Goal: Information Seeking & Learning: Learn about a topic

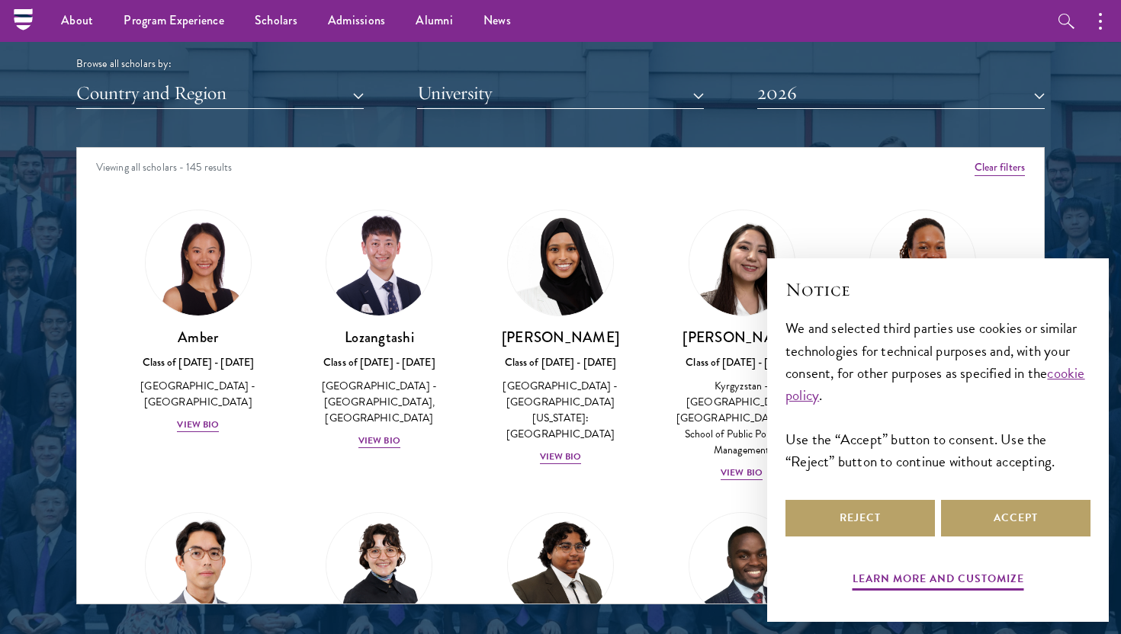
scroll to position [1860, 0]
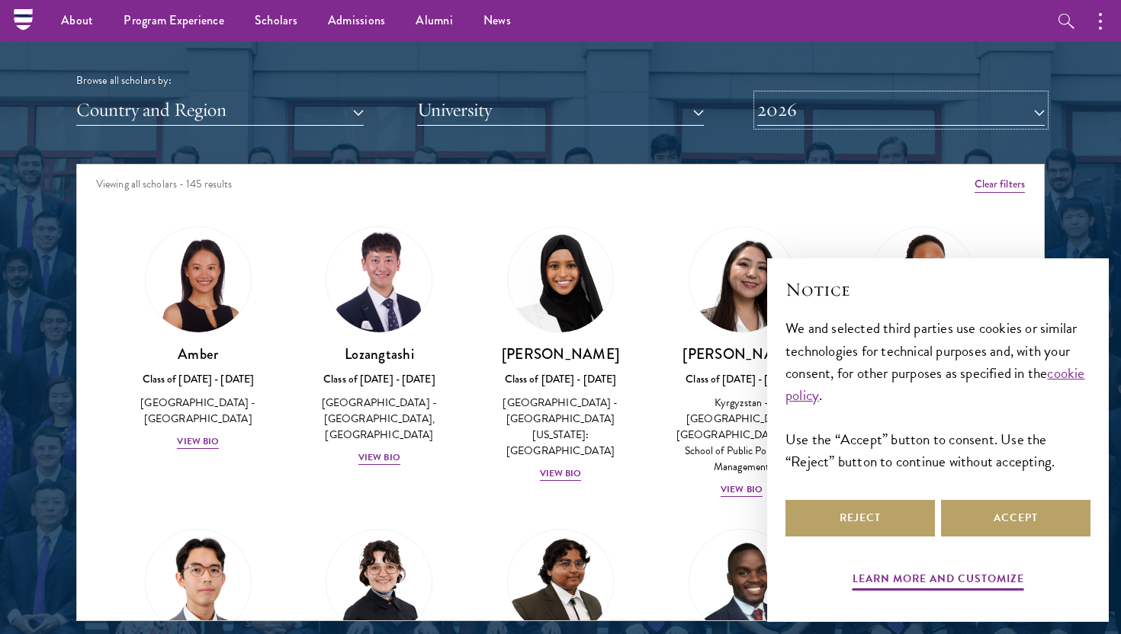
click at [802, 115] on button "2026" at bounding box center [900, 110] width 287 height 31
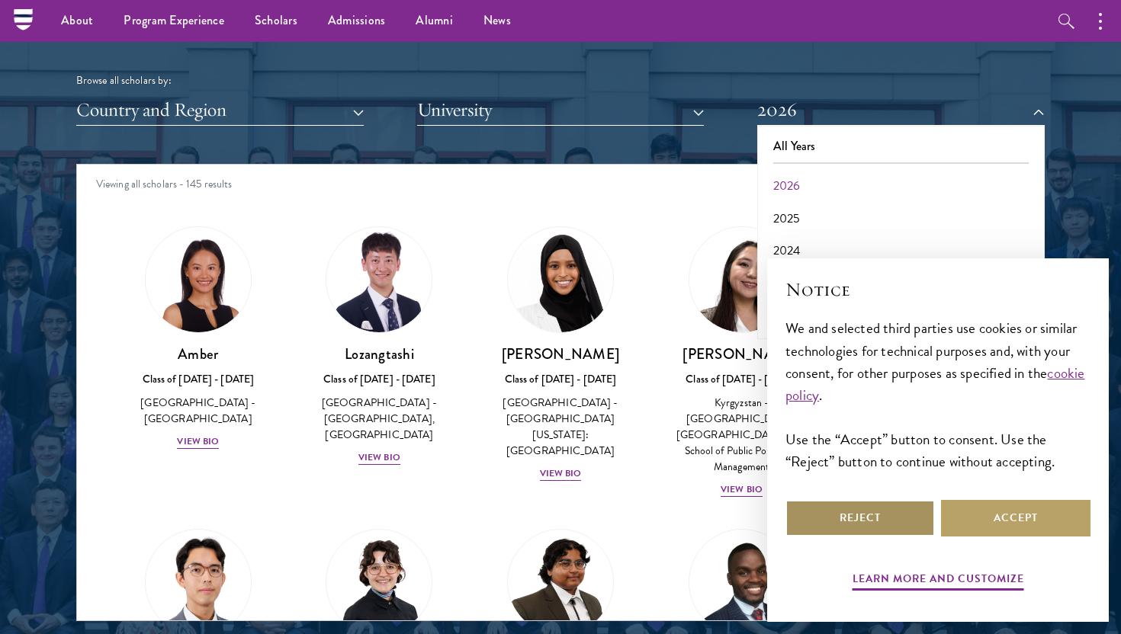
click at [882, 511] on button "Reject" at bounding box center [859, 518] width 149 height 37
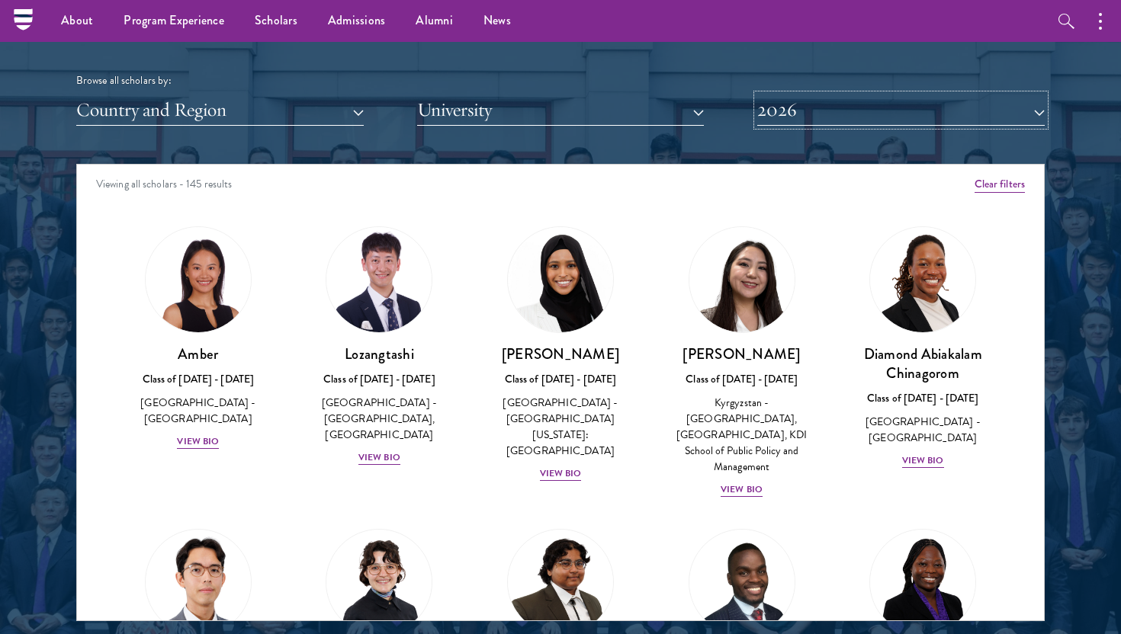
click at [791, 106] on button "2026" at bounding box center [900, 110] width 287 height 31
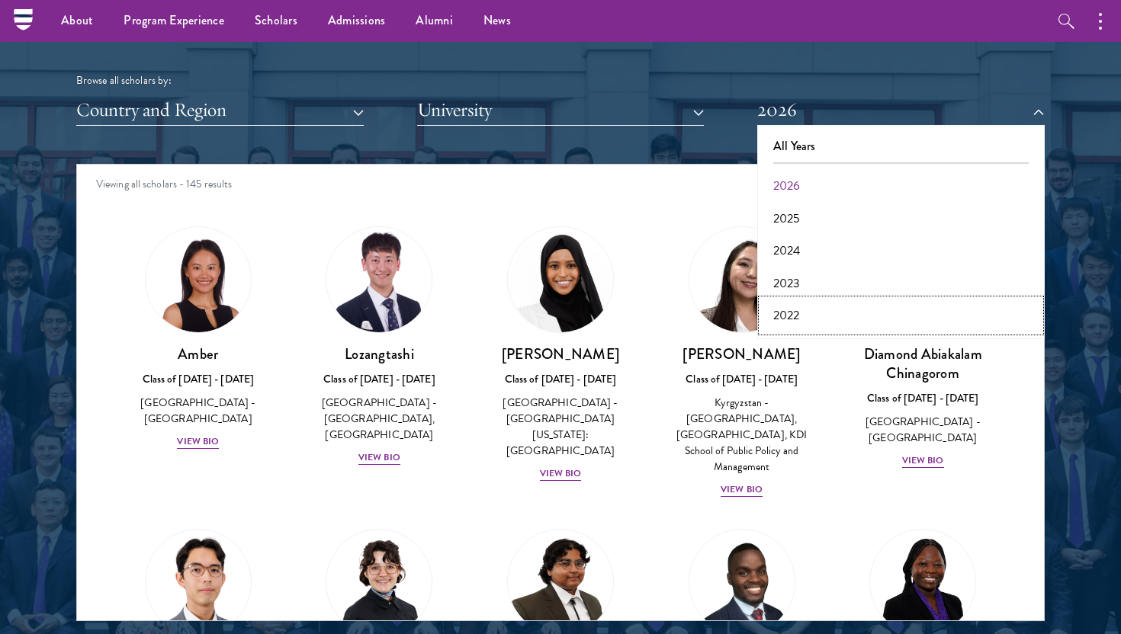
click at [800, 306] on button "2022" at bounding box center [901, 316] width 278 height 32
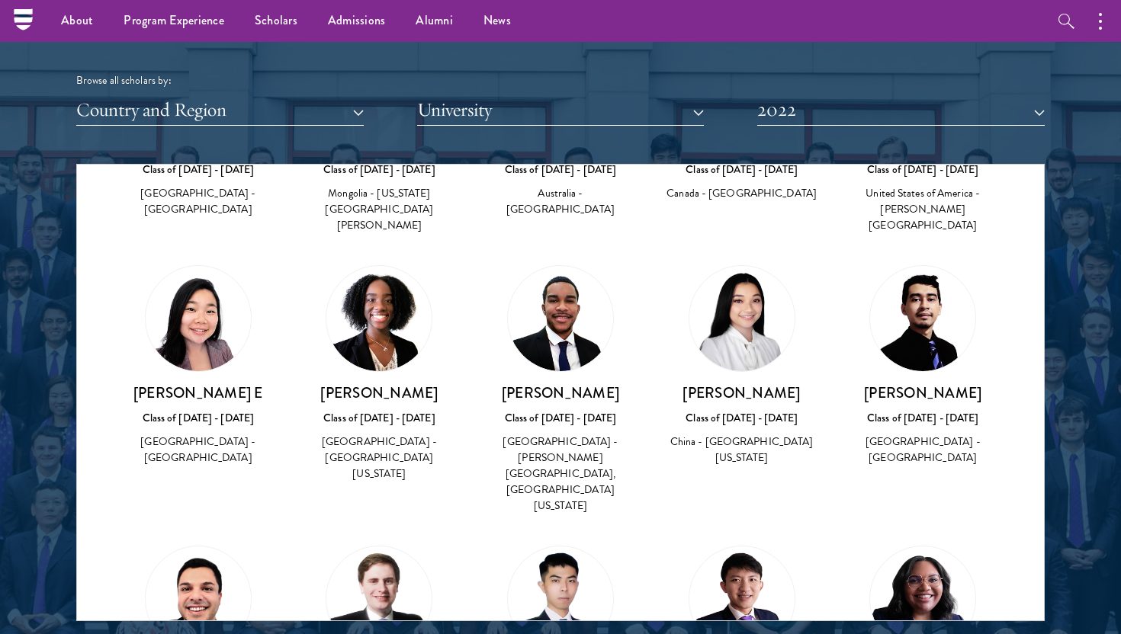
scroll to position [1717, 0]
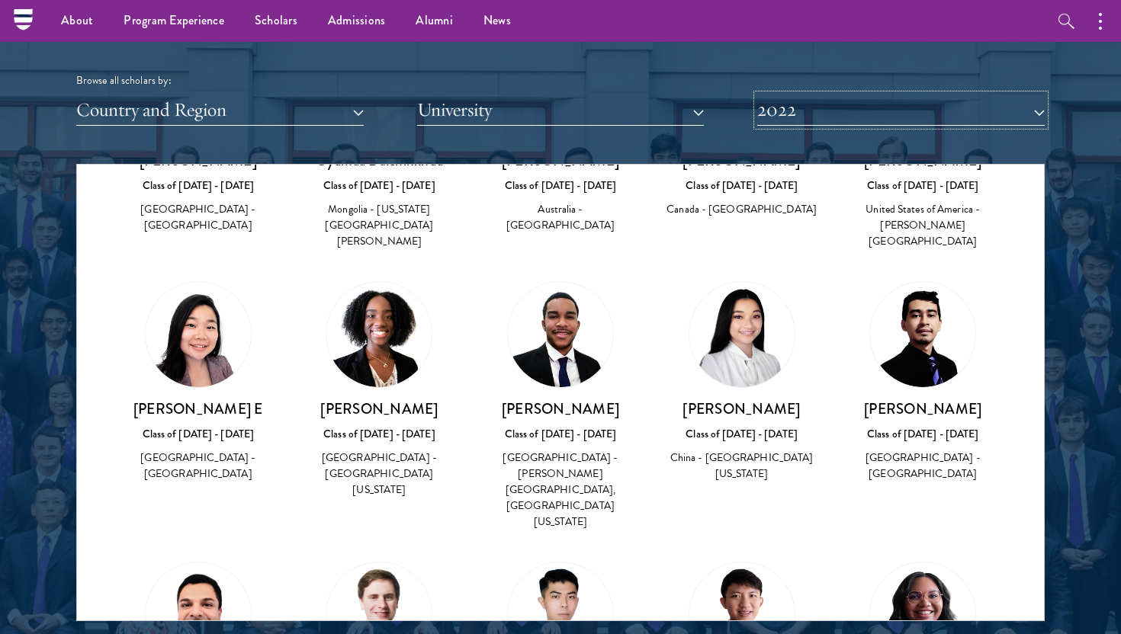
click at [788, 116] on button "2022" at bounding box center [900, 110] width 287 height 31
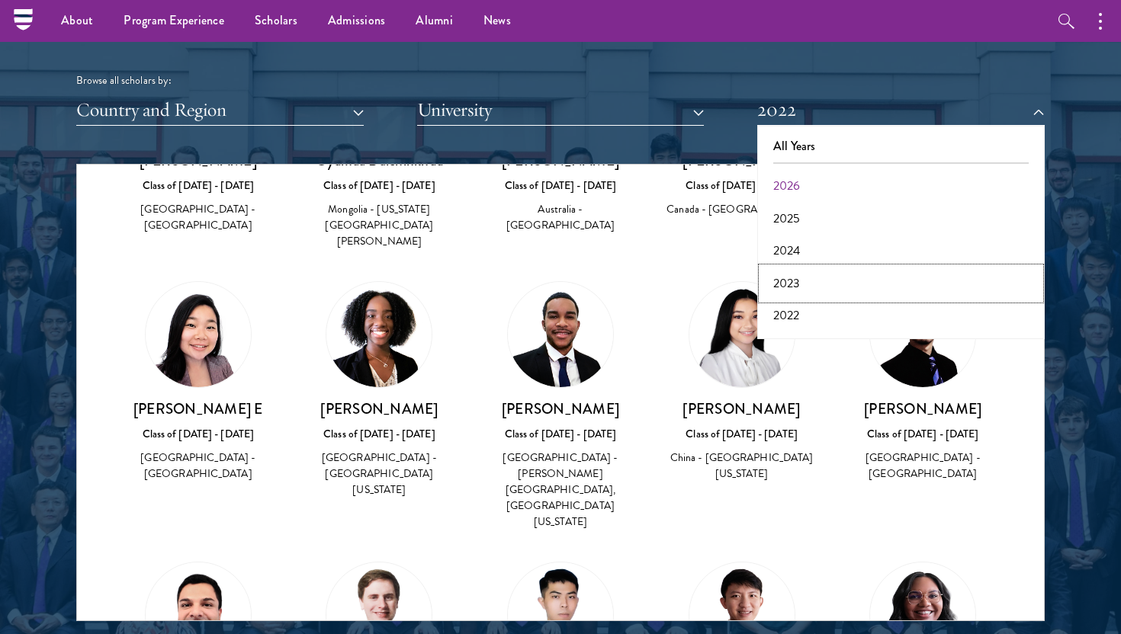
click at [795, 277] on button "2023" at bounding box center [901, 284] width 278 height 32
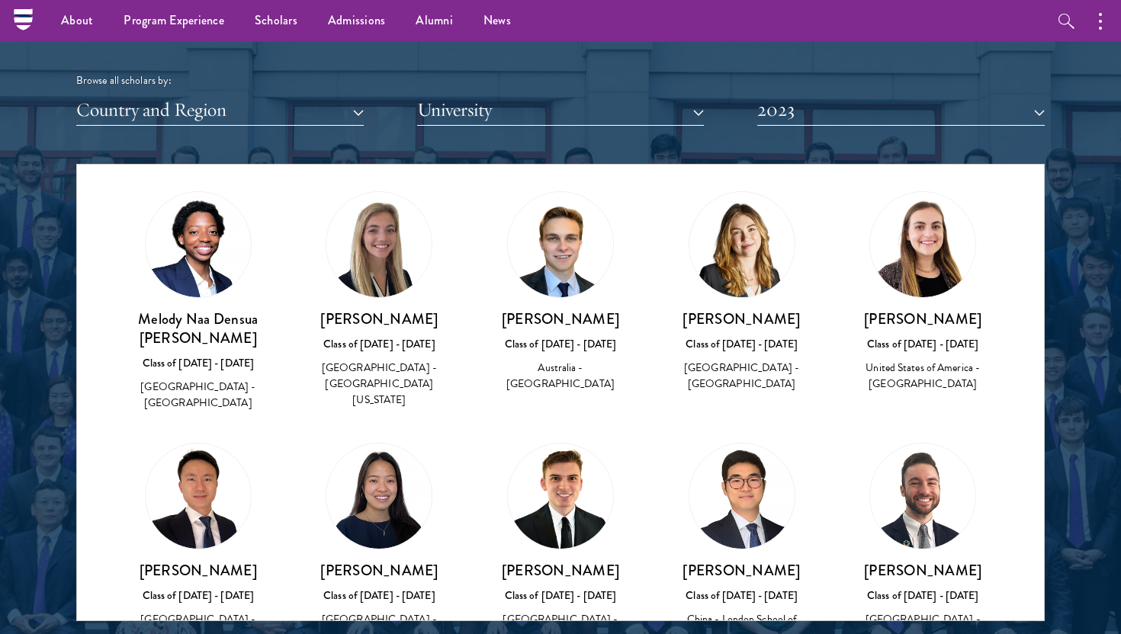
scroll to position [1305, 0]
click at [561, 458] on img at bounding box center [560, 496] width 105 height 105
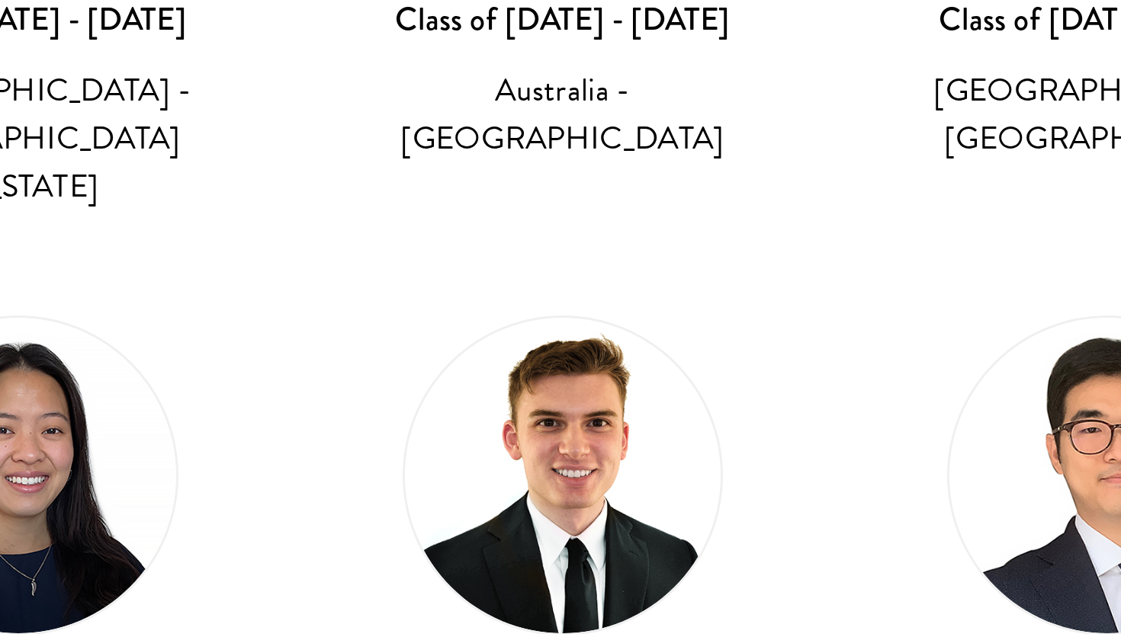
scroll to position [1338, 0]
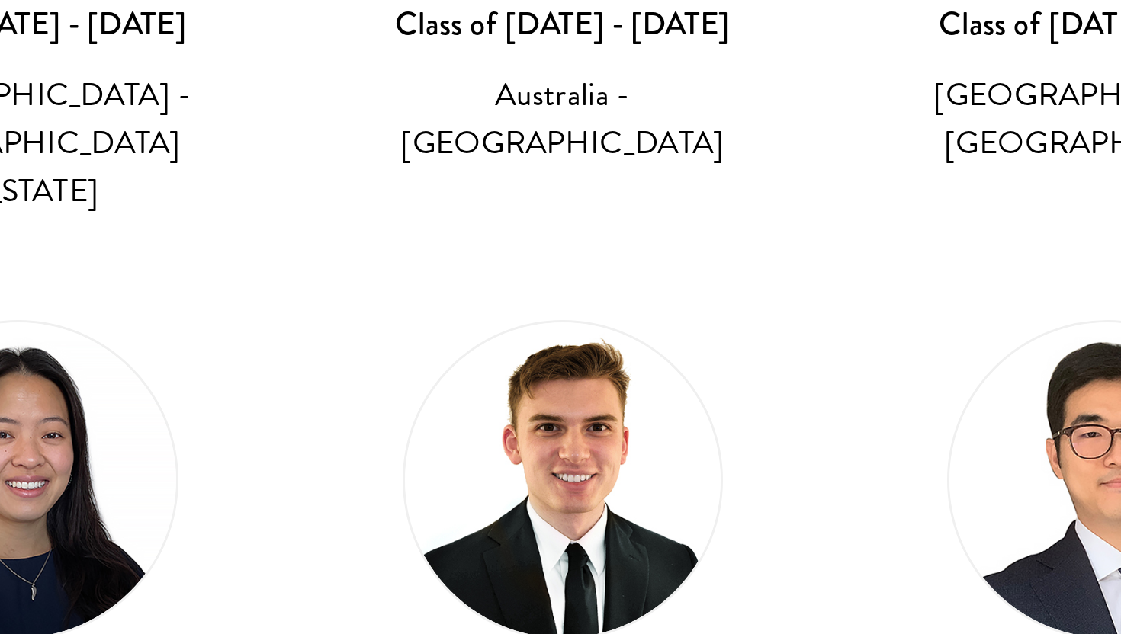
click at [534, 529] on h3 "[PERSON_NAME]" at bounding box center [560, 538] width 151 height 19
drag, startPoint x: 534, startPoint y: 481, endPoint x: 572, endPoint y: 487, distance: 38.6
click at [572, 529] on h3 "[PERSON_NAME]" at bounding box center [560, 538] width 151 height 19
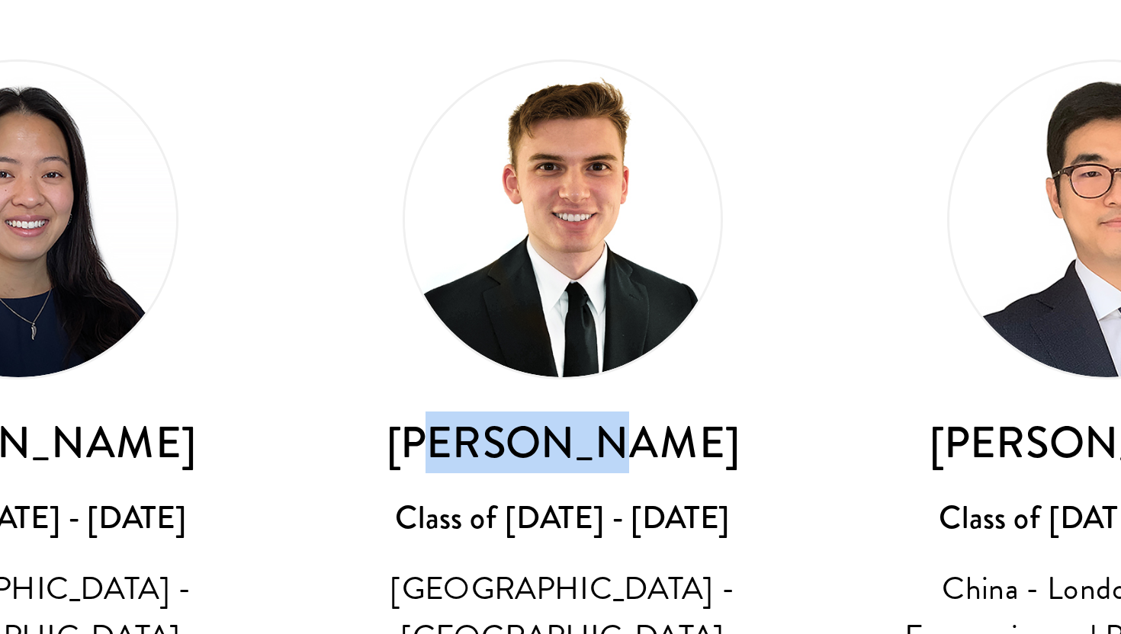
scroll to position [1363, 0]
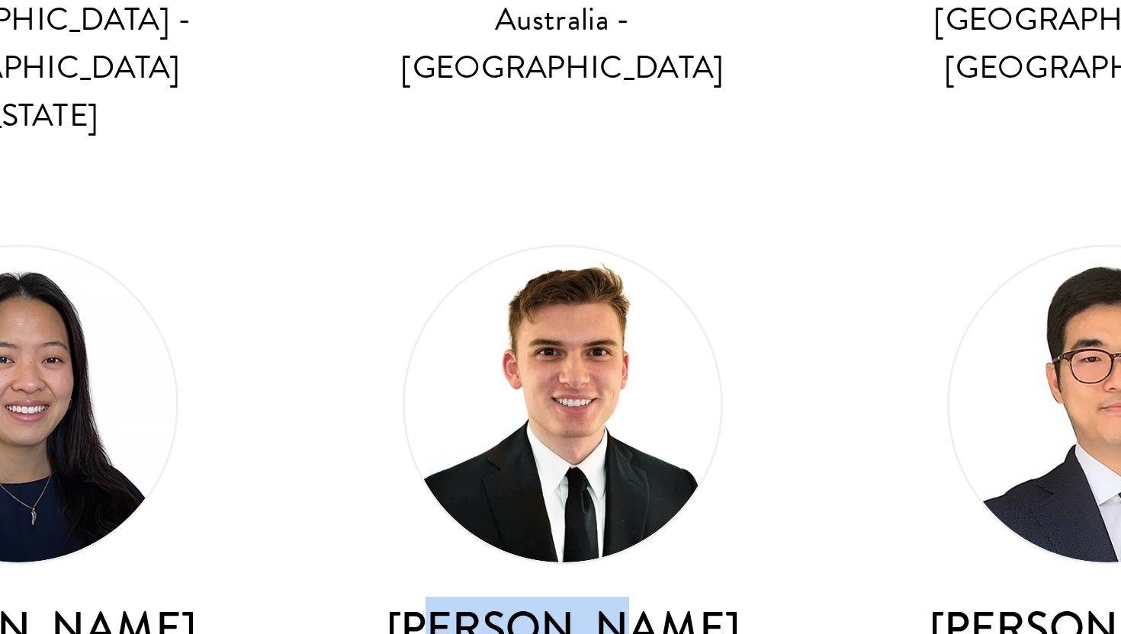
click at [570, 422] on img at bounding box center [560, 438] width 105 height 105
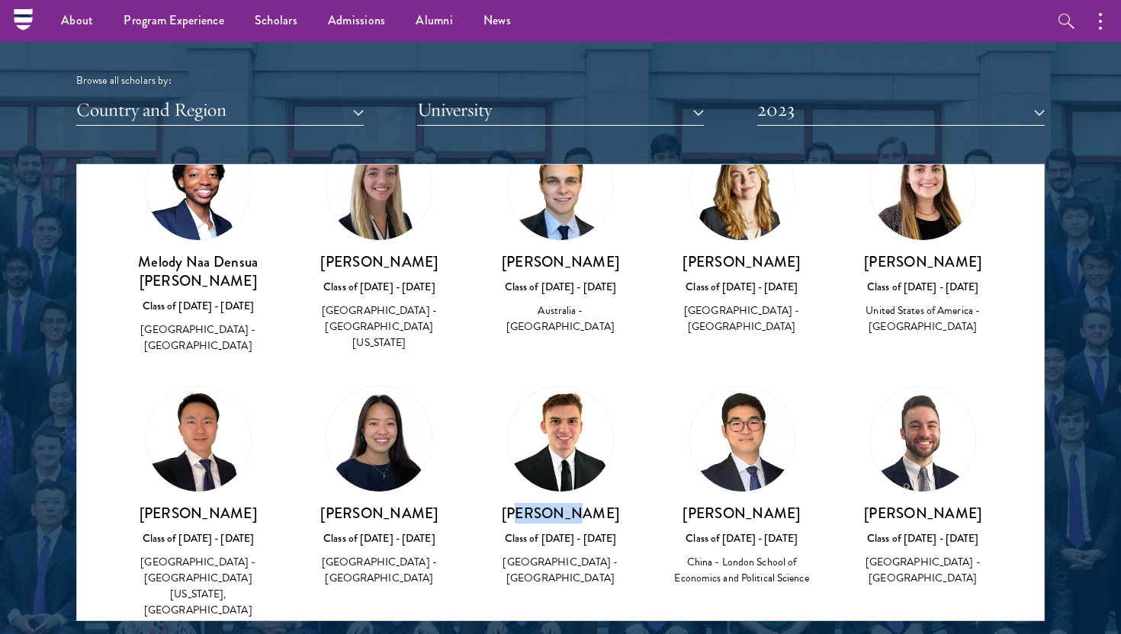
scroll to position [1428, 0]
